Goal: Check status: Check status

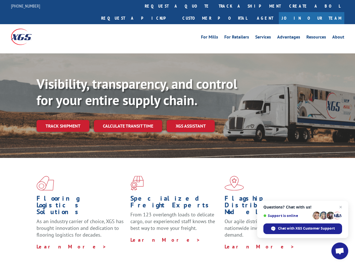
click at [177, 132] on div "Visibility, transparency, and control for your entire supply chain. Track shipm…" at bounding box center [196, 115] width 319 height 78
click at [215, 6] on link "track a shipment" at bounding box center [250, 6] width 71 height 12
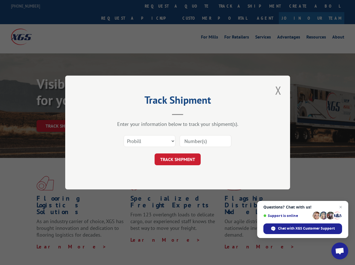
click at [196, 6] on div "Track Shipment Enter your information below to track your shipment(s). Select c…" at bounding box center [177, 132] width 355 height 265
click at [231, 6] on div "Track Shipment Enter your information below to track your shipment(s). Select c…" at bounding box center [177, 132] width 355 height 265
click at [63, 114] on div "Track Shipment Enter your information below to track your shipment(s). Select c…" at bounding box center [177, 132] width 355 height 265
click at [128, 114] on header "Track Shipment" at bounding box center [177, 105] width 169 height 19
click at [191, 114] on header "Track Shipment" at bounding box center [177, 105] width 169 height 19
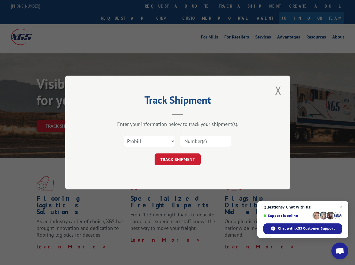
click at [340, 251] on span "Open chat" at bounding box center [339, 252] width 9 height 8
